Goal: Obtain resource: Obtain resource

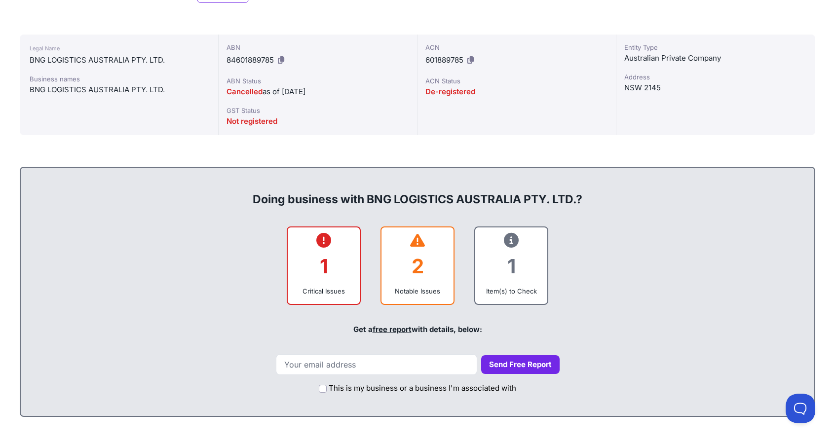
click at [328, 266] on div "1" at bounding box center [324, 266] width 56 height 40
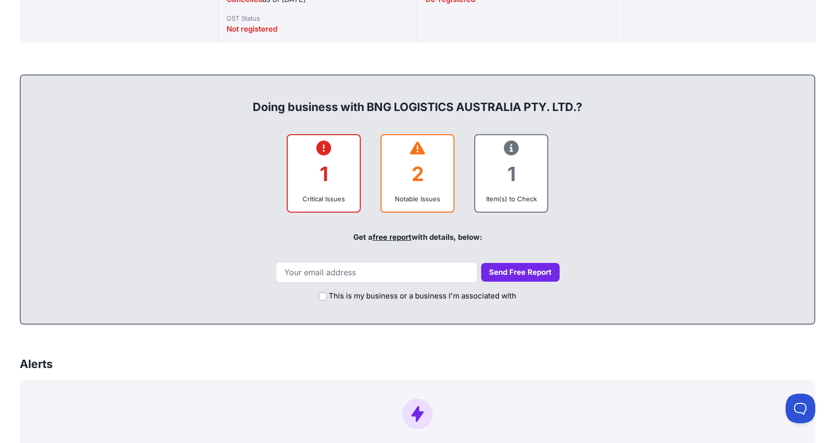
scroll to position [346, 0]
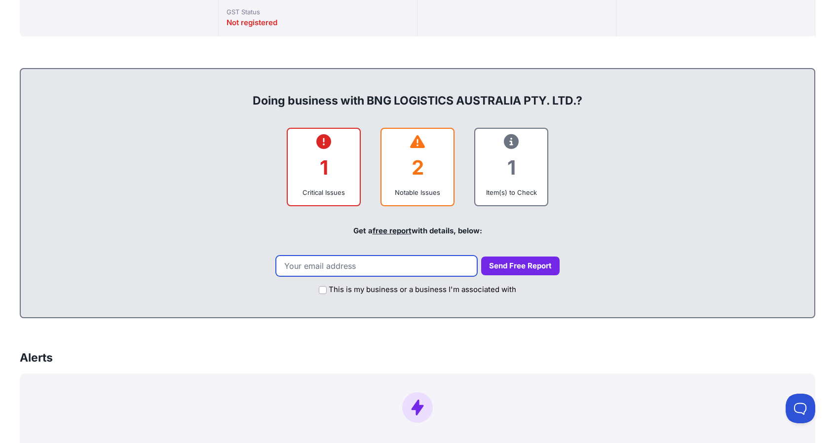
click at [386, 268] on input "email" at bounding box center [376, 266] width 201 height 21
type input "[EMAIL_ADDRESS][DOMAIN_NAME]"
click at [494, 259] on button "Send Free Report" at bounding box center [520, 266] width 78 height 19
click at [500, 262] on button "Send Free Report" at bounding box center [520, 266] width 78 height 19
click at [326, 285] on div "This is my business or a business I'm associated with" at bounding box center [418, 287] width 774 height 22
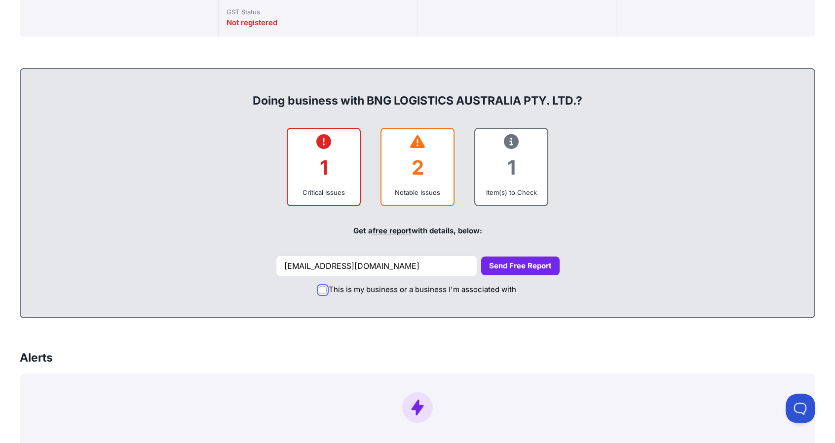
click at [323, 287] on input "This is my business or a business I'm associated with" at bounding box center [323, 290] width 8 height 8
checkbox input "true"
click at [516, 266] on button "Send Free Report" at bounding box center [520, 266] width 78 height 19
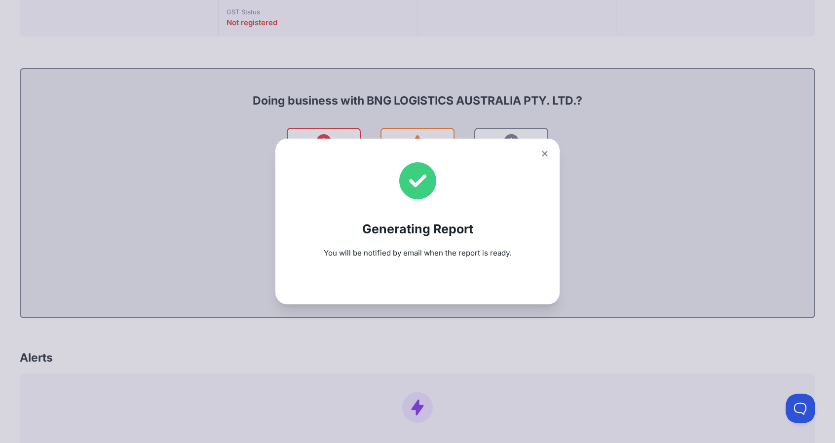
scroll to position [247, 0]
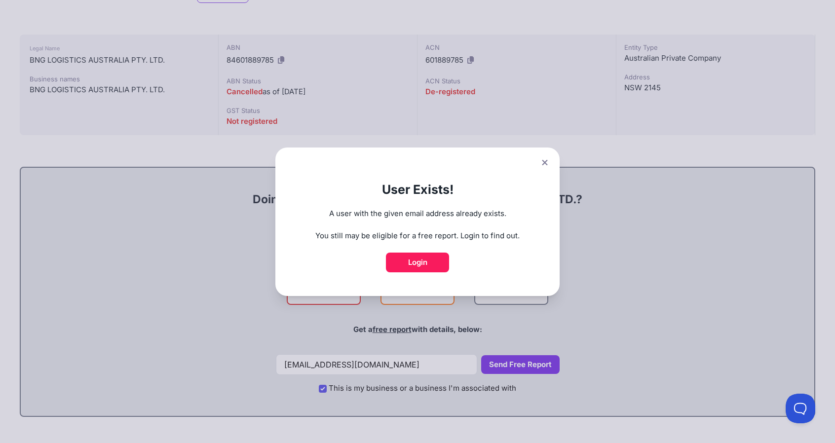
click at [545, 166] on button at bounding box center [545, 163] width 14 height 14
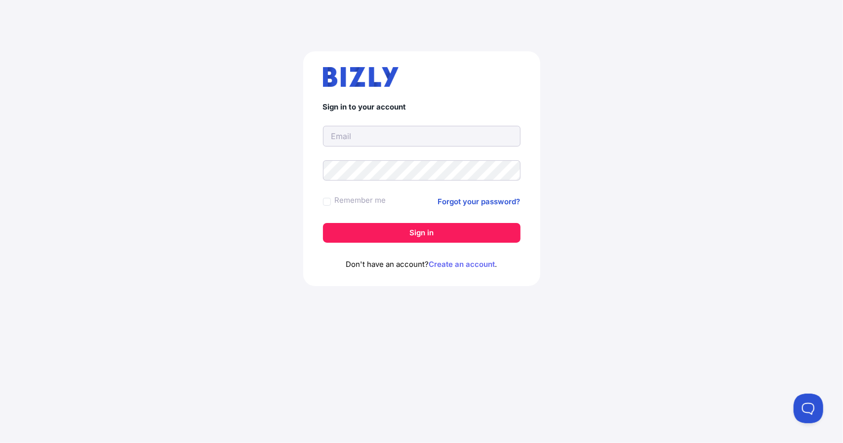
click at [447, 264] on link "Create an account" at bounding box center [462, 264] width 66 height 9
click at [420, 138] on input "text" at bounding box center [421, 136] width 197 height 21
type input "smithharrison590@gmail.com"
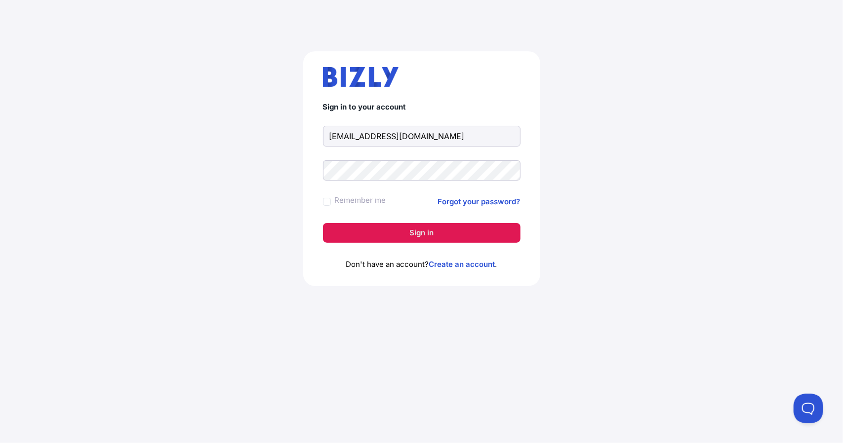
click at [421, 229] on button "Sign in" at bounding box center [421, 233] width 197 height 20
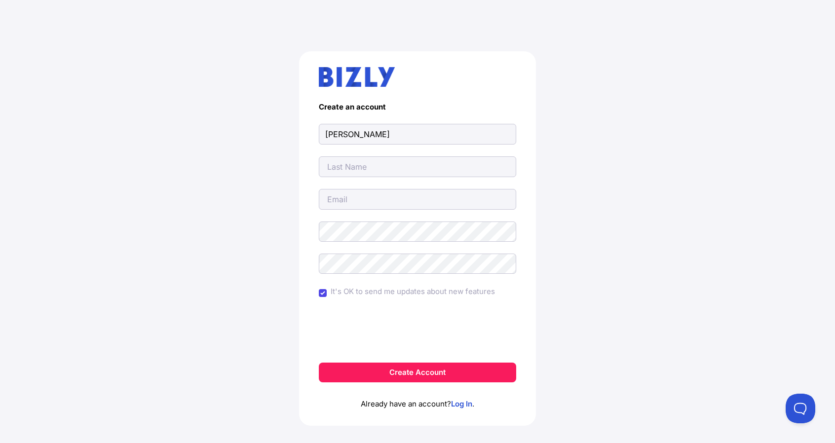
type input "[PERSON_NAME]"
type input "[EMAIL_ADDRESS][DOMAIN_NAME]"
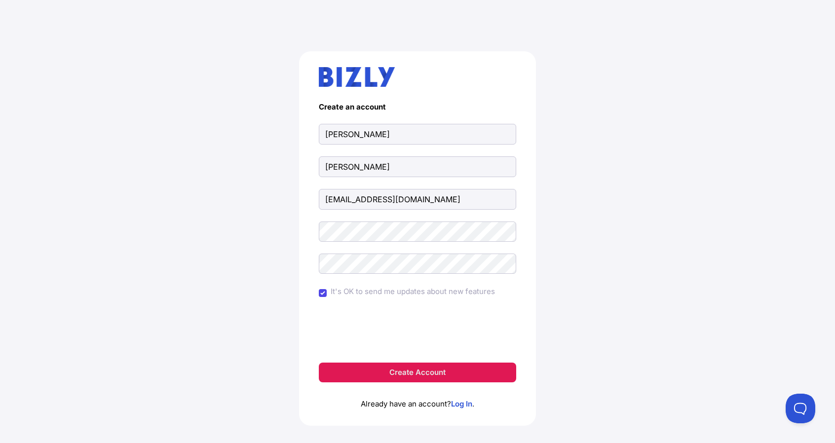
click at [415, 378] on button "Create Account" at bounding box center [417, 373] width 197 height 20
